Goal: Task Accomplishment & Management: Manage account settings

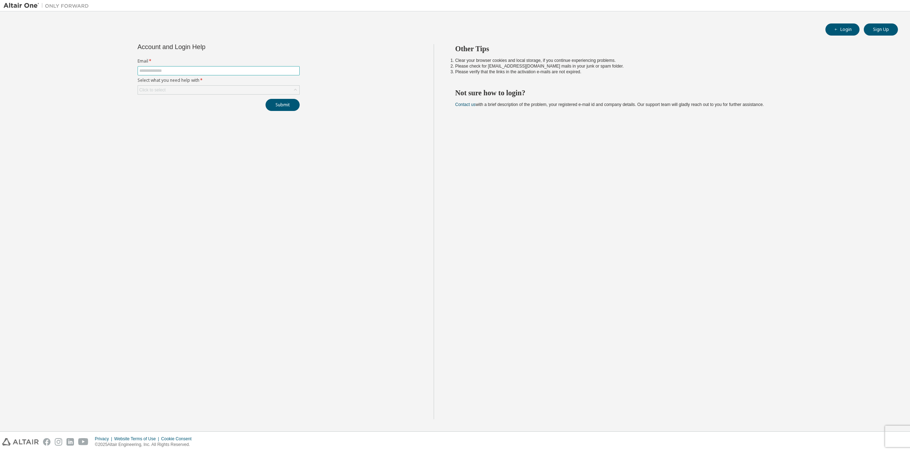
click at [196, 70] on input "text" at bounding box center [218, 71] width 158 height 6
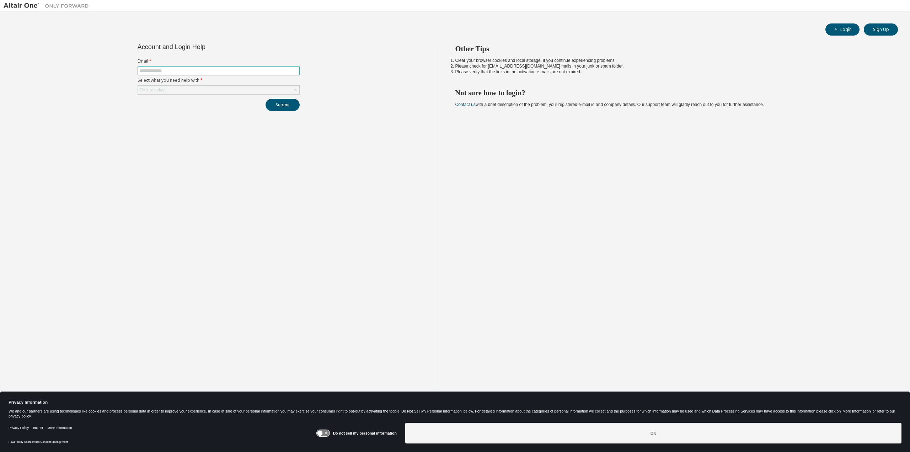
drag, startPoint x: 204, startPoint y: 73, endPoint x: 208, endPoint y: 84, distance: 11.2
click at [208, 84] on form "Email * Select what you need help with * Click to select" at bounding box center [219, 76] width 162 height 36
click at [200, 69] on input "text" at bounding box center [218, 71] width 158 height 6
type input "**********"
click at [190, 93] on div "Click to select" at bounding box center [218, 90] width 161 height 9
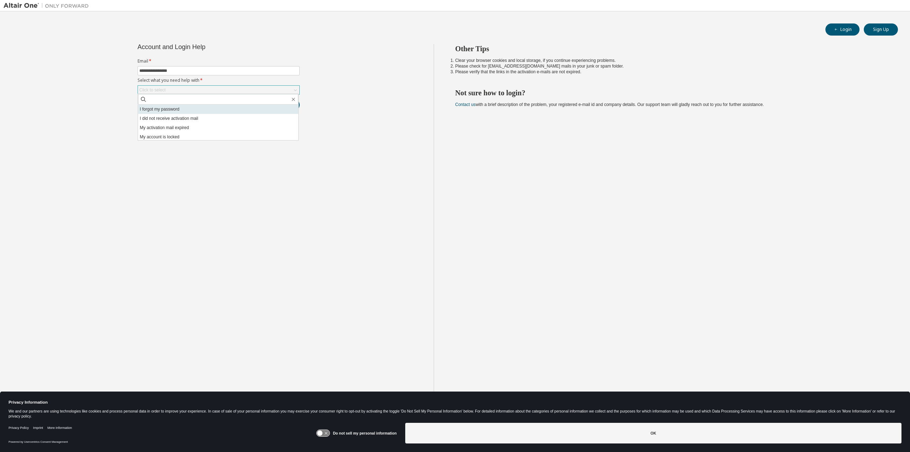
click at [181, 107] on li "I forgot my password" at bounding box center [218, 108] width 160 height 9
click at [289, 104] on button "Submit" at bounding box center [282, 105] width 34 height 12
click at [281, 103] on button "Submit" at bounding box center [282, 105] width 34 height 12
click at [292, 104] on button "Submit" at bounding box center [282, 105] width 34 height 12
